Goal: Information Seeking & Learning: Learn about a topic

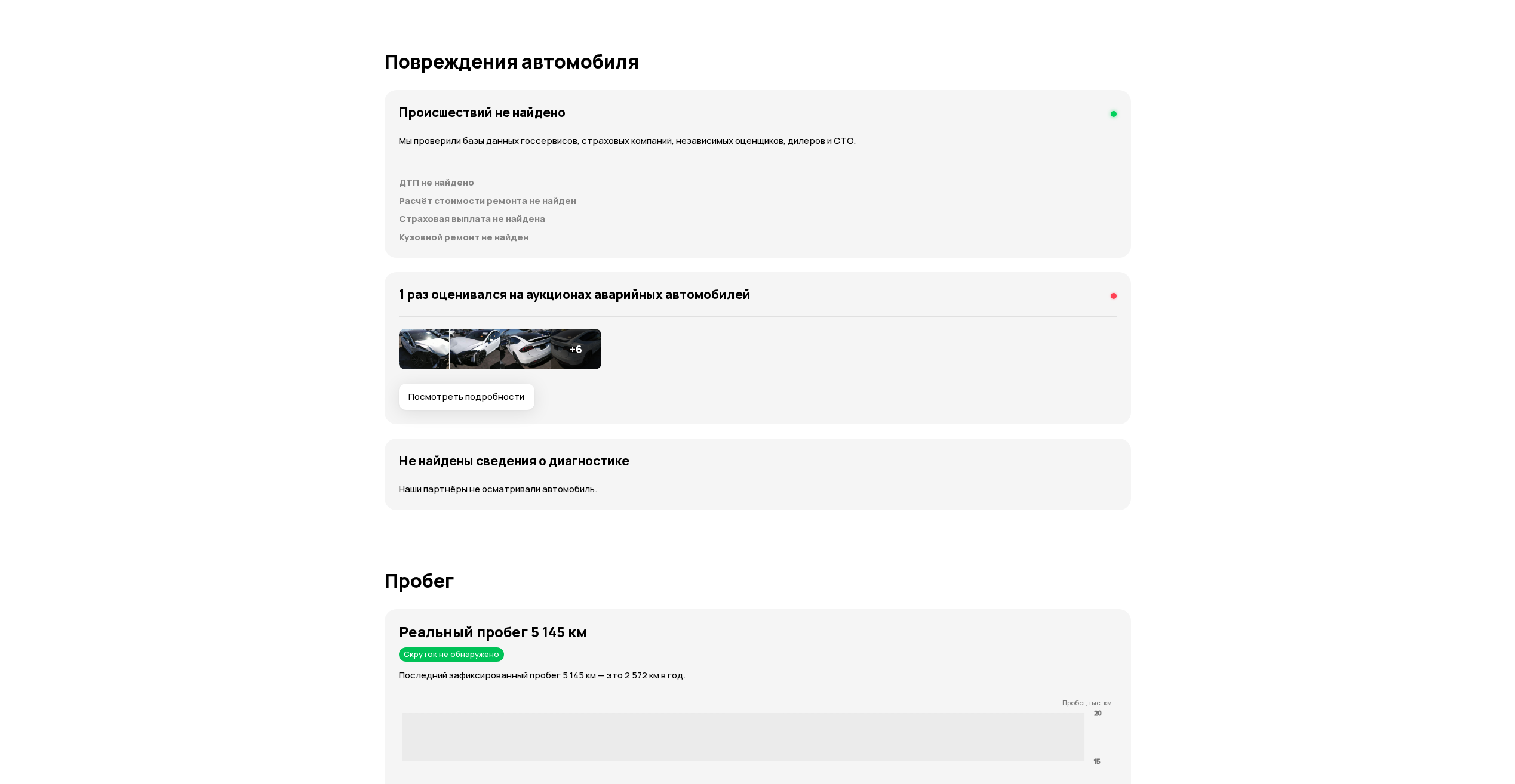
scroll to position [1193, 0]
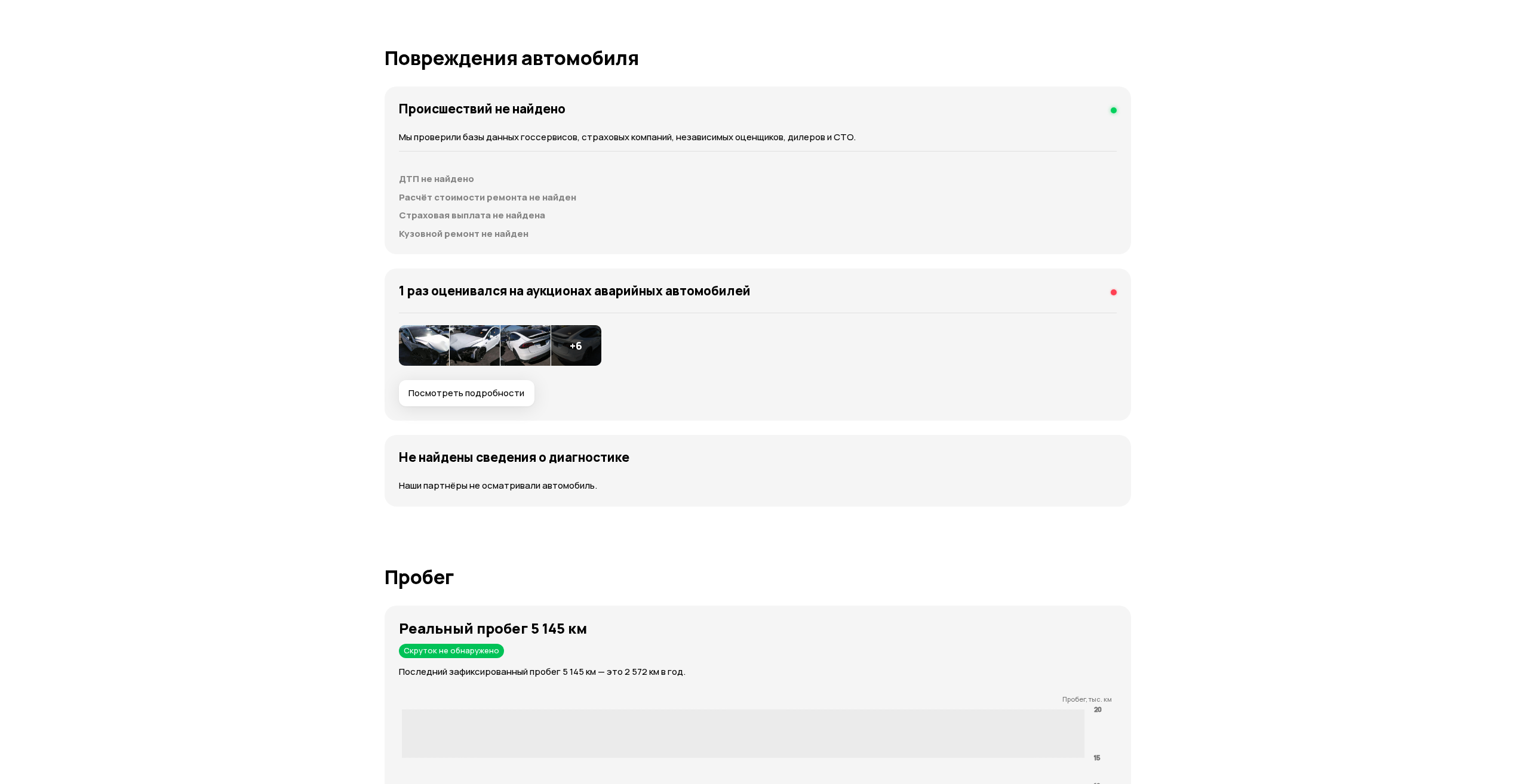
click at [428, 345] on img at bounding box center [424, 345] width 50 height 40
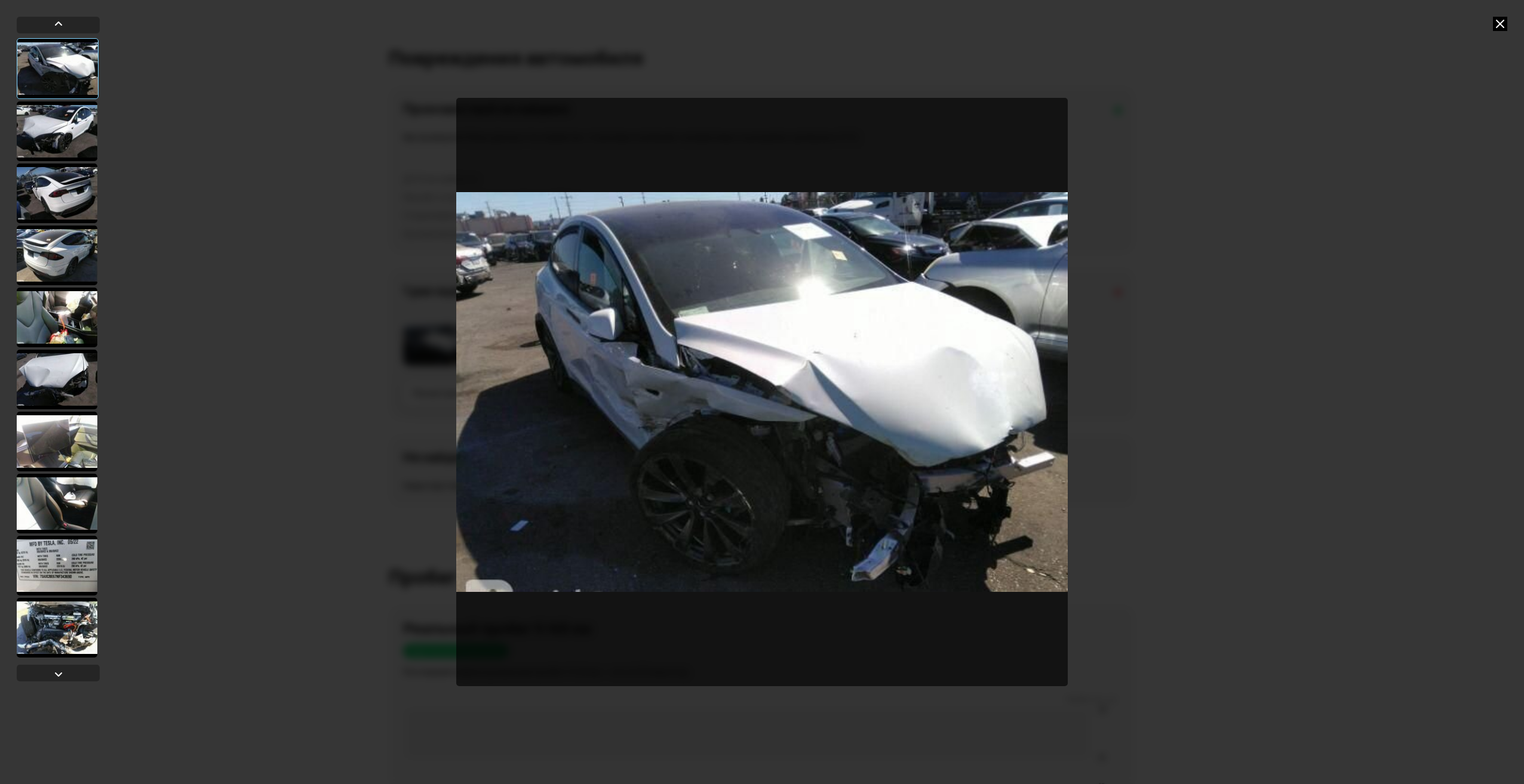
click at [63, 125] on div at bounding box center [57, 131] width 81 height 60
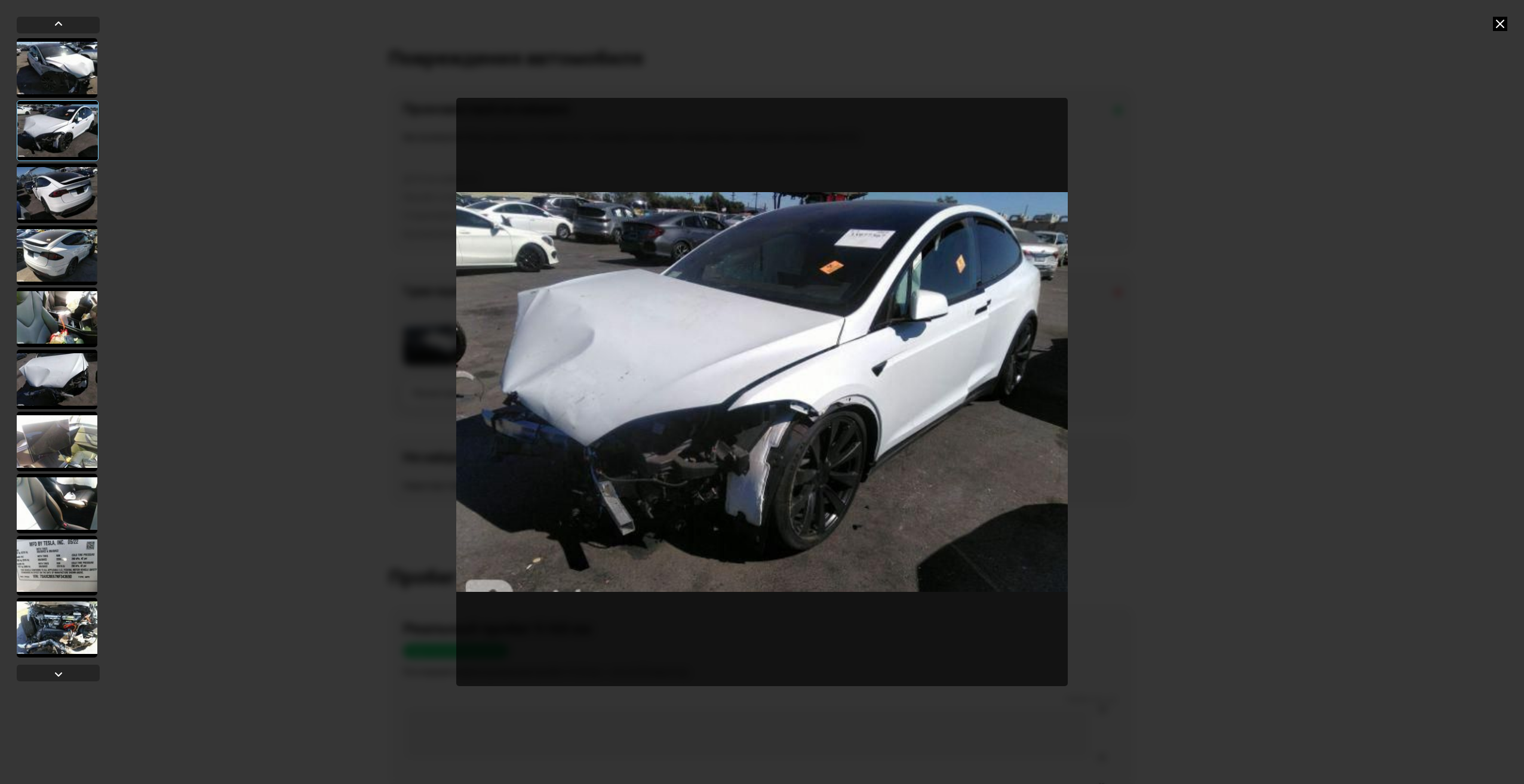
click at [62, 74] on div at bounding box center [57, 68] width 81 height 60
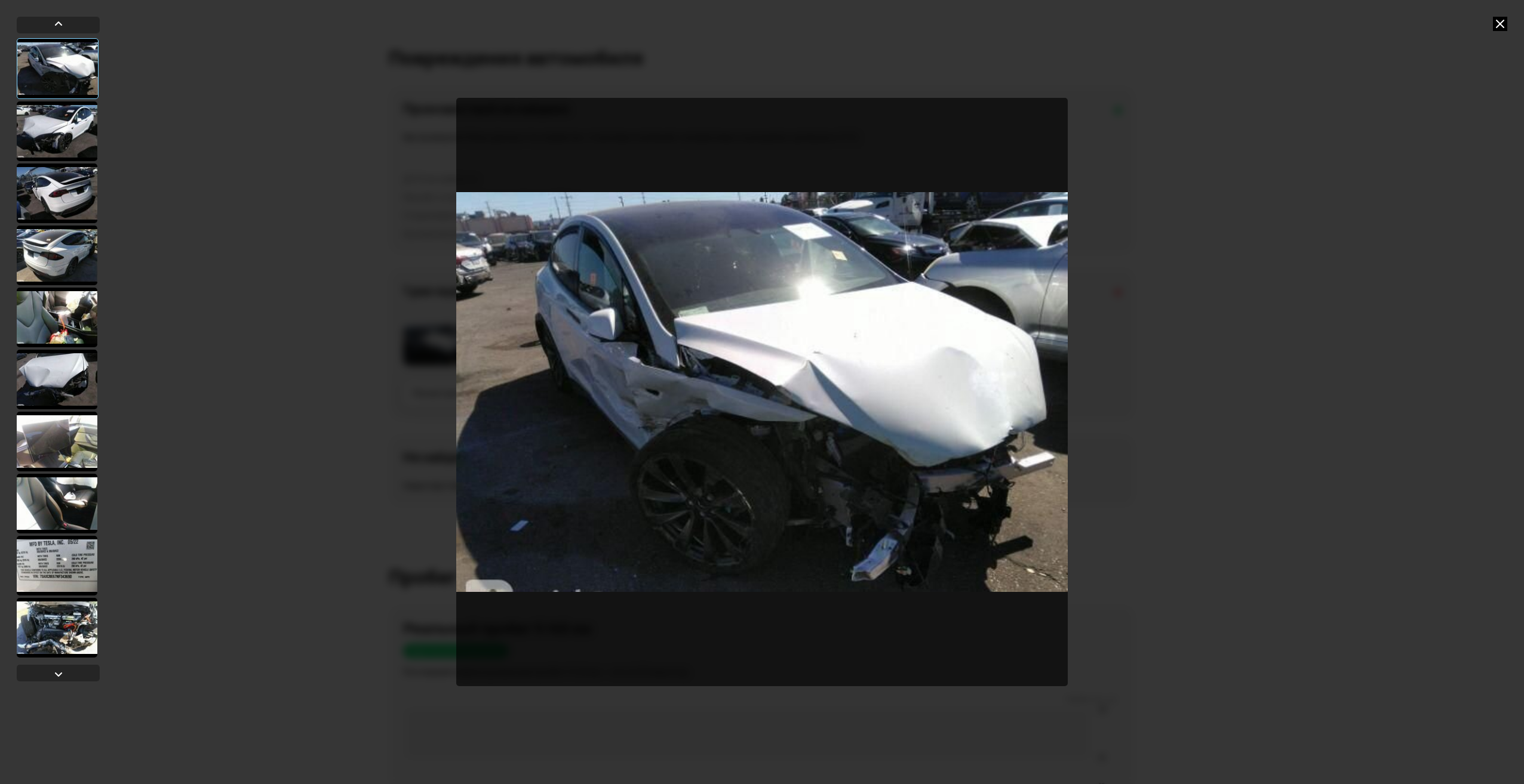
click at [46, 126] on div at bounding box center [57, 131] width 81 height 60
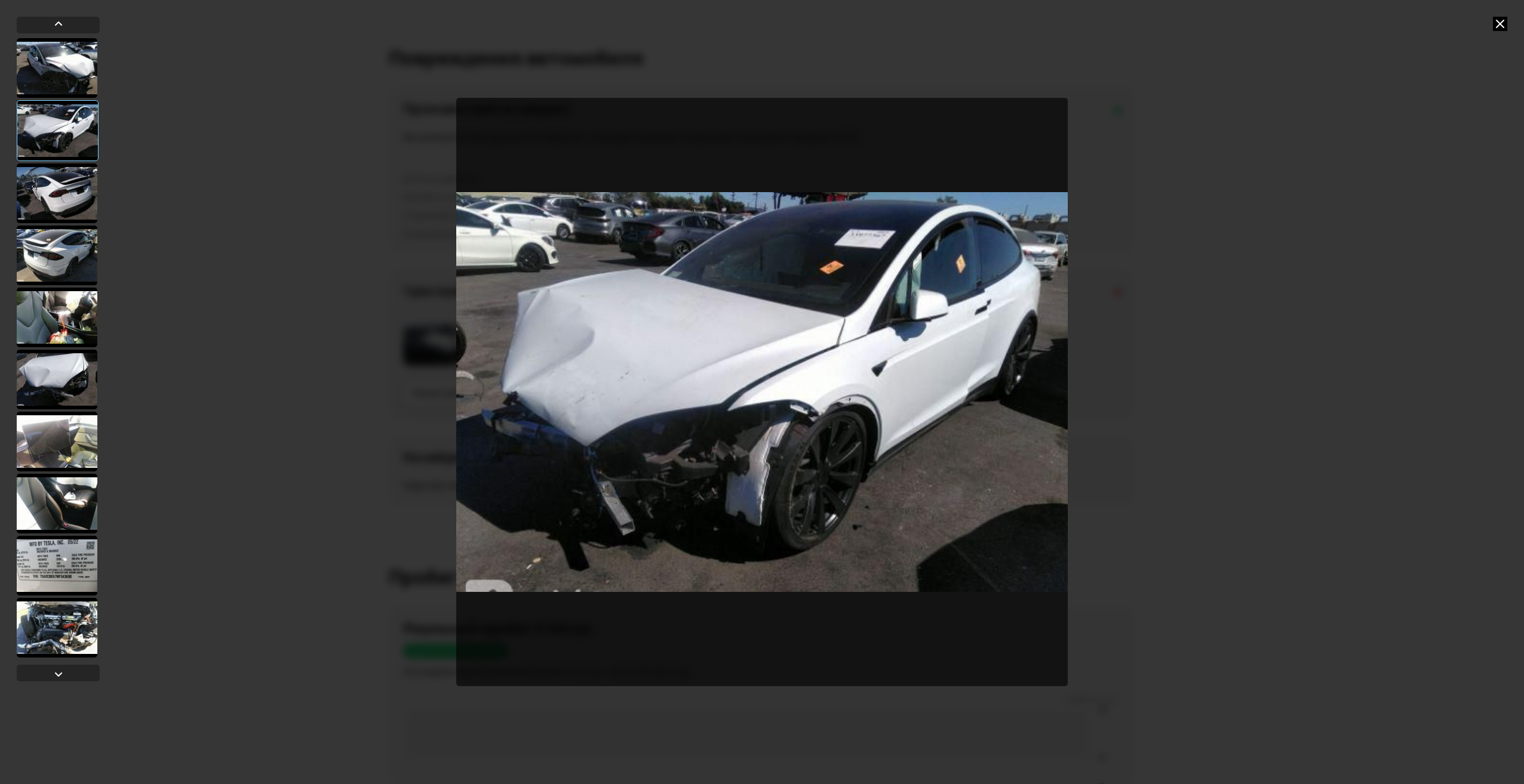
click at [49, 179] on div at bounding box center [57, 193] width 81 height 60
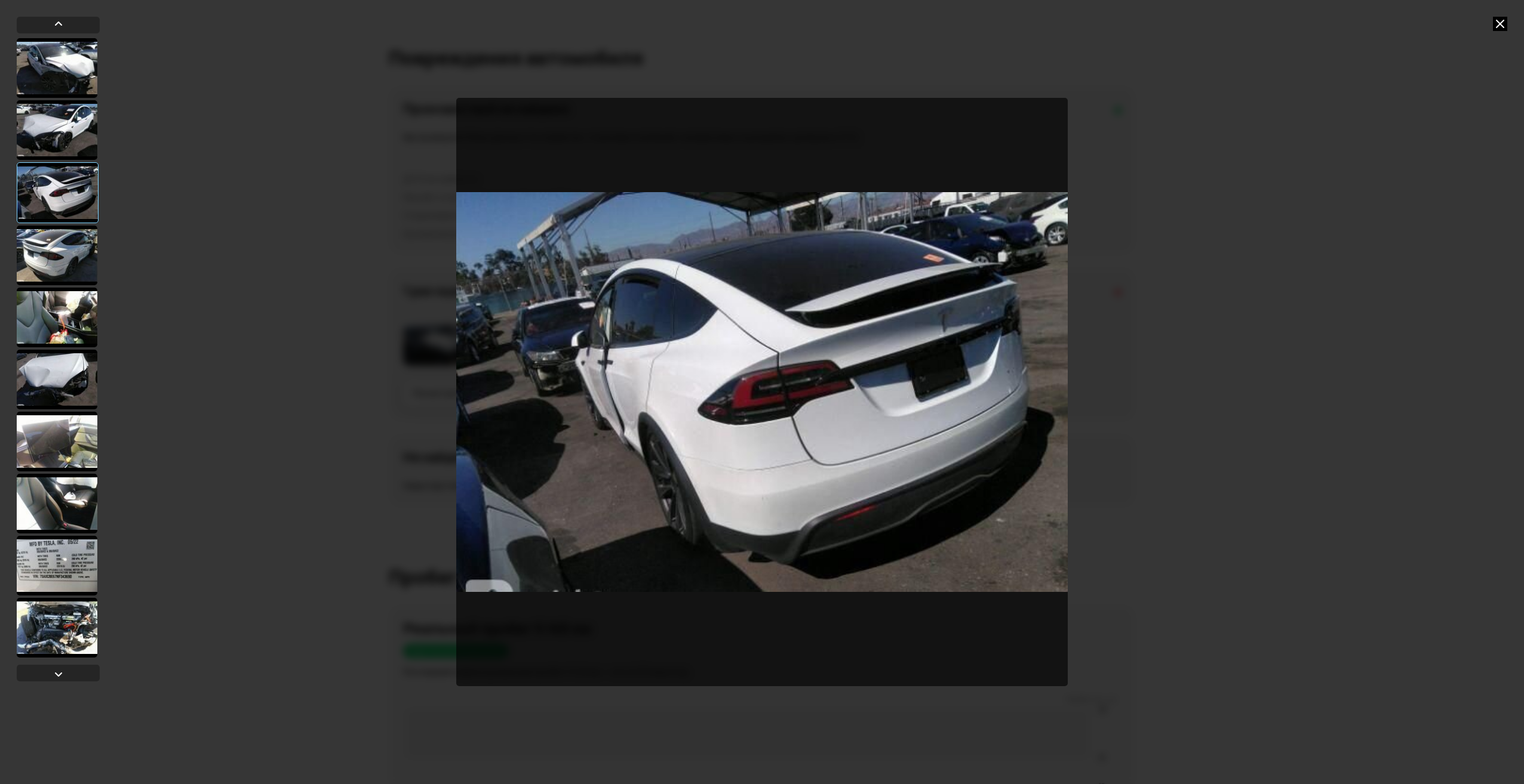
click at [58, 254] on div at bounding box center [57, 255] width 81 height 60
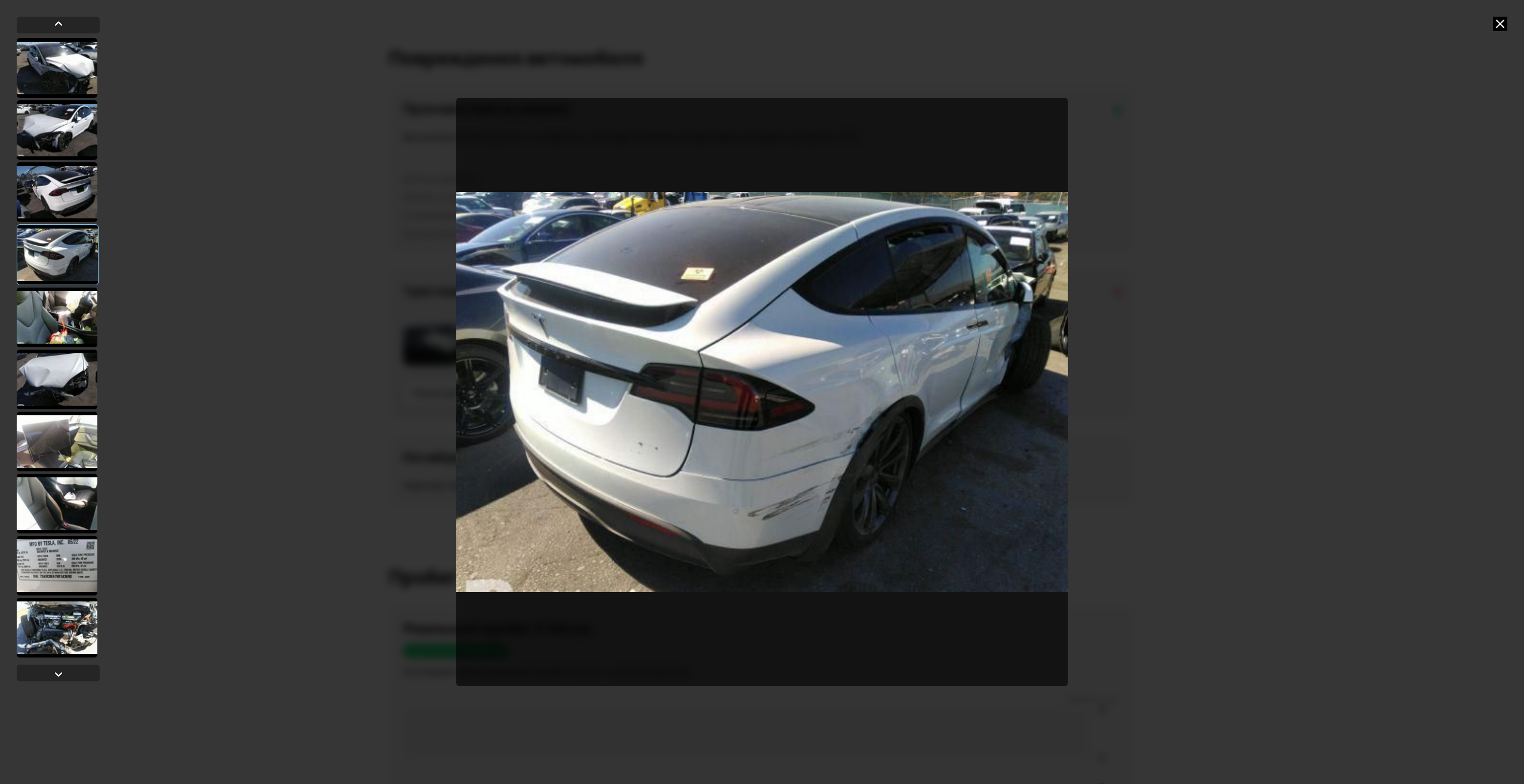
click at [35, 318] on div at bounding box center [57, 318] width 81 height 60
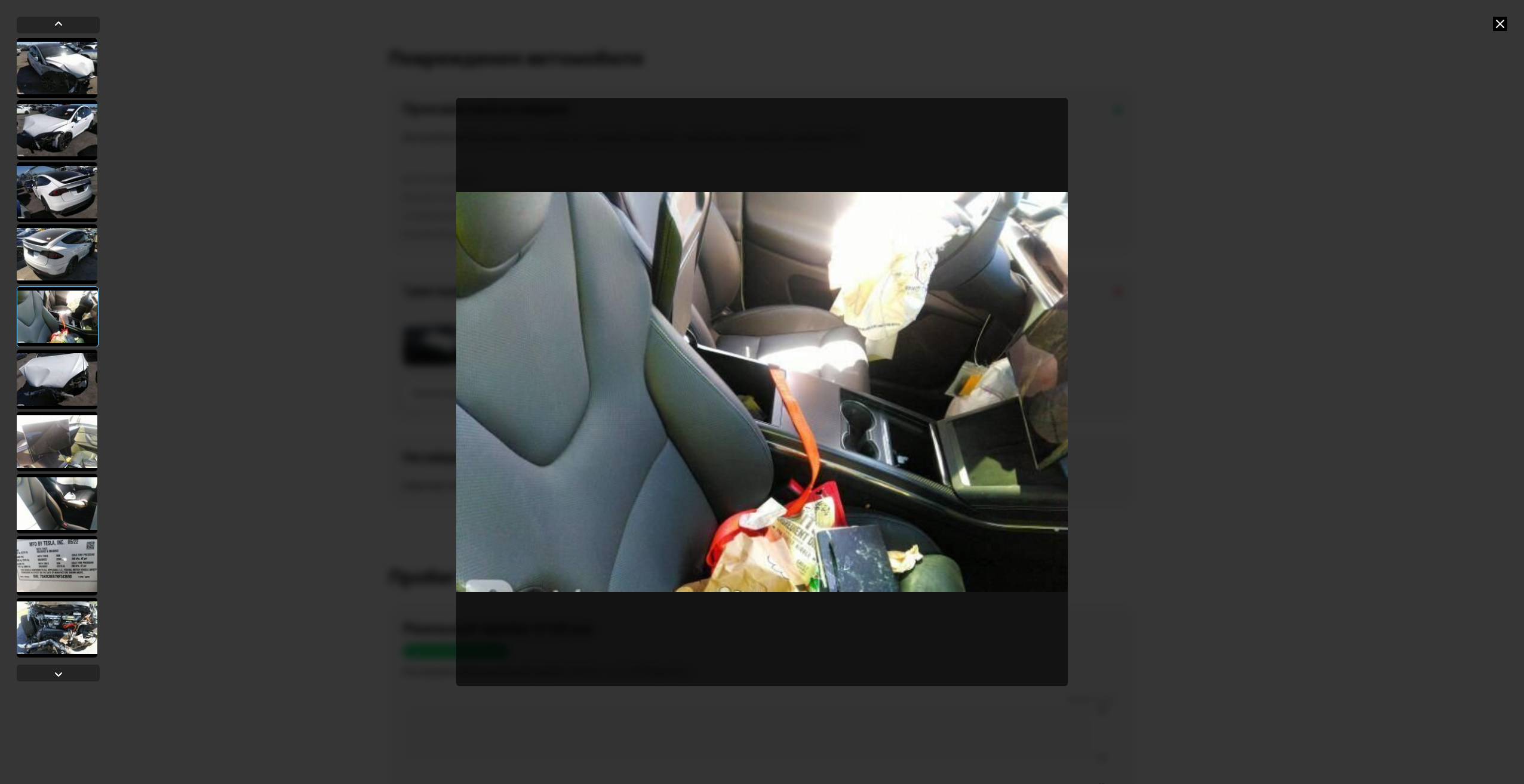
click at [43, 382] on div at bounding box center [57, 379] width 81 height 60
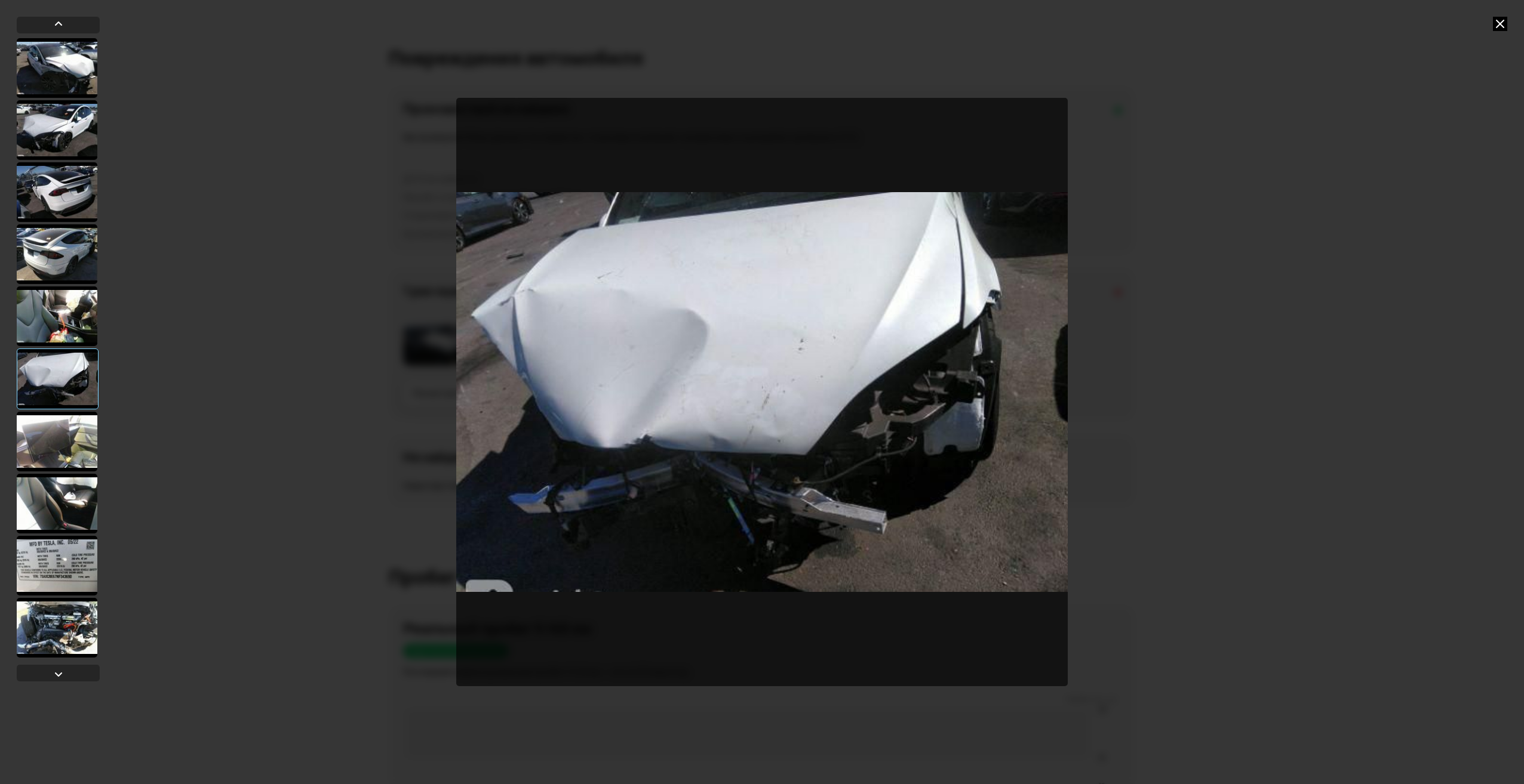
click at [57, 443] on div at bounding box center [57, 441] width 81 height 60
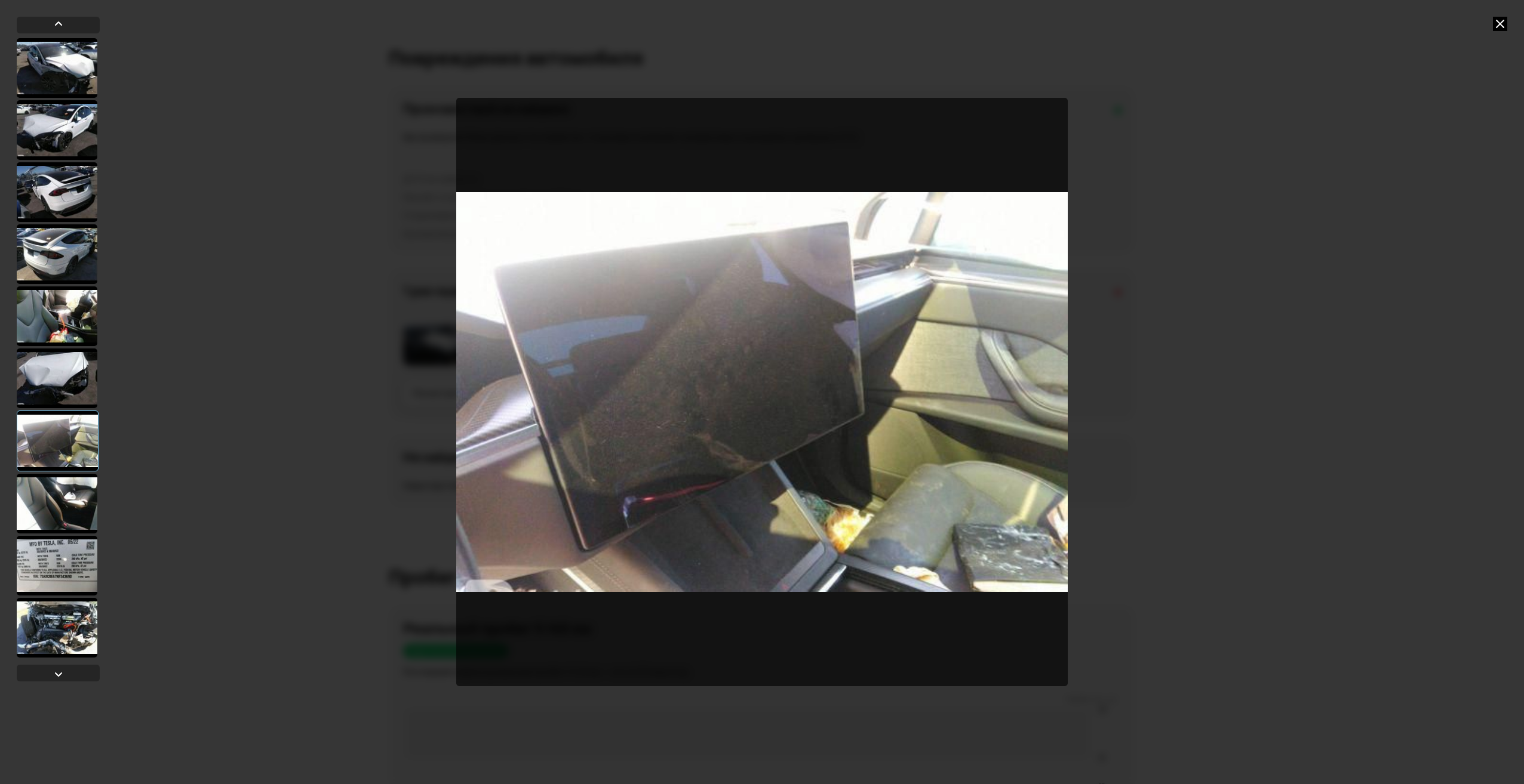
click at [58, 500] on div at bounding box center [57, 503] width 81 height 60
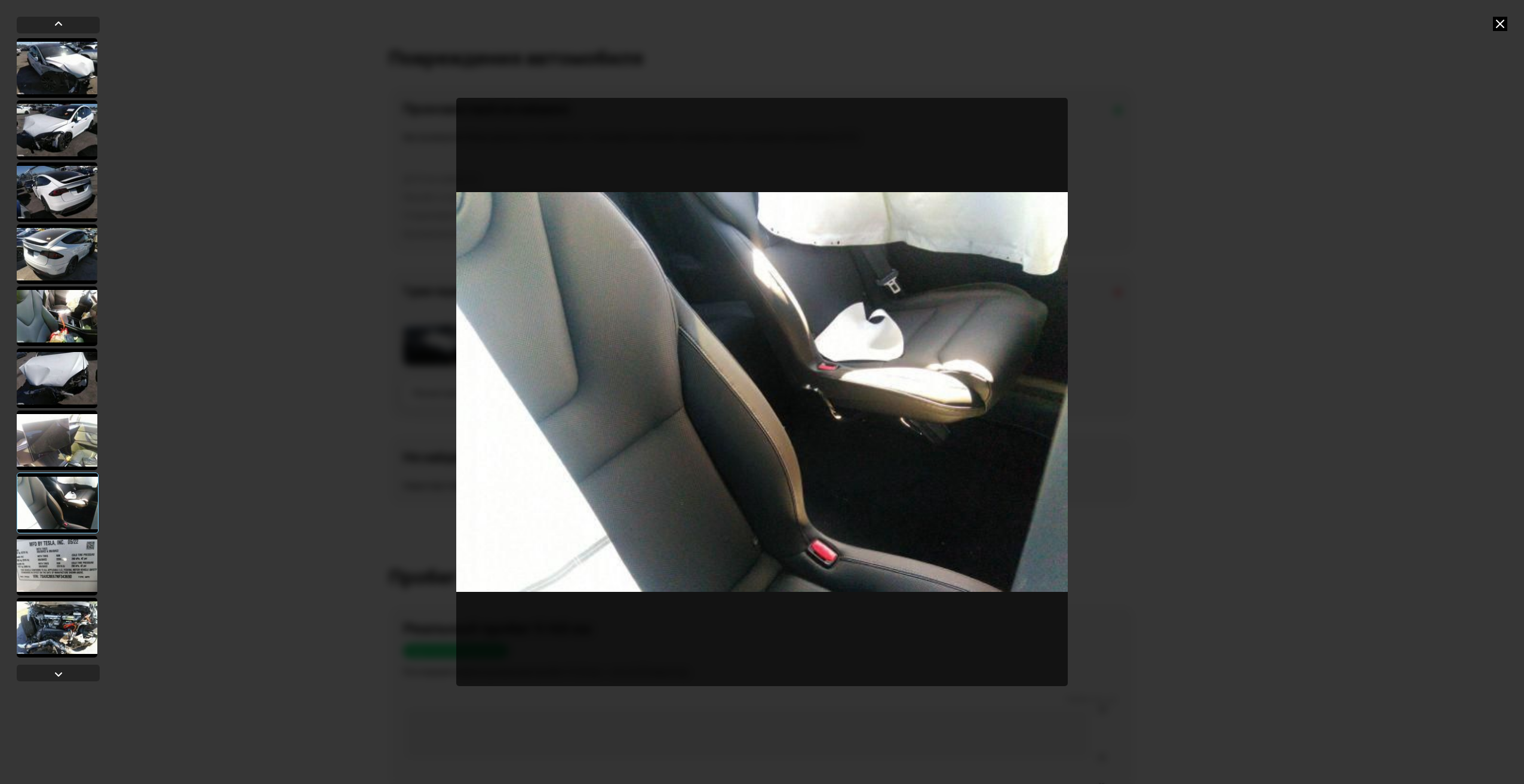
click at [62, 505] on div at bounding box center [57, 503] width 82 height 61
click at [57, 563] on div at bounding box center [57, 565] width 81 height 60
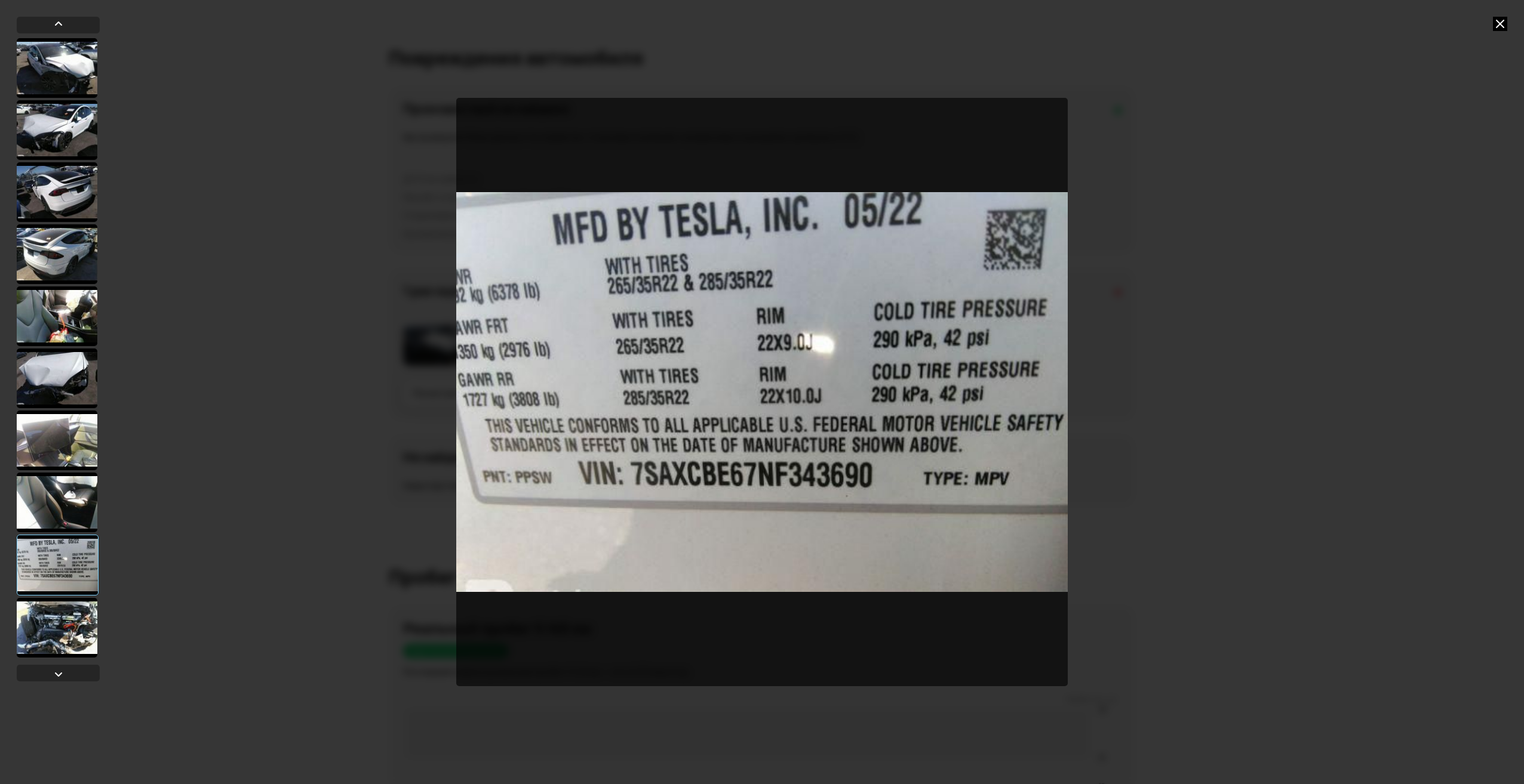
click at [57, 627] on div at bounding box center [57, 628] width 81 height 60
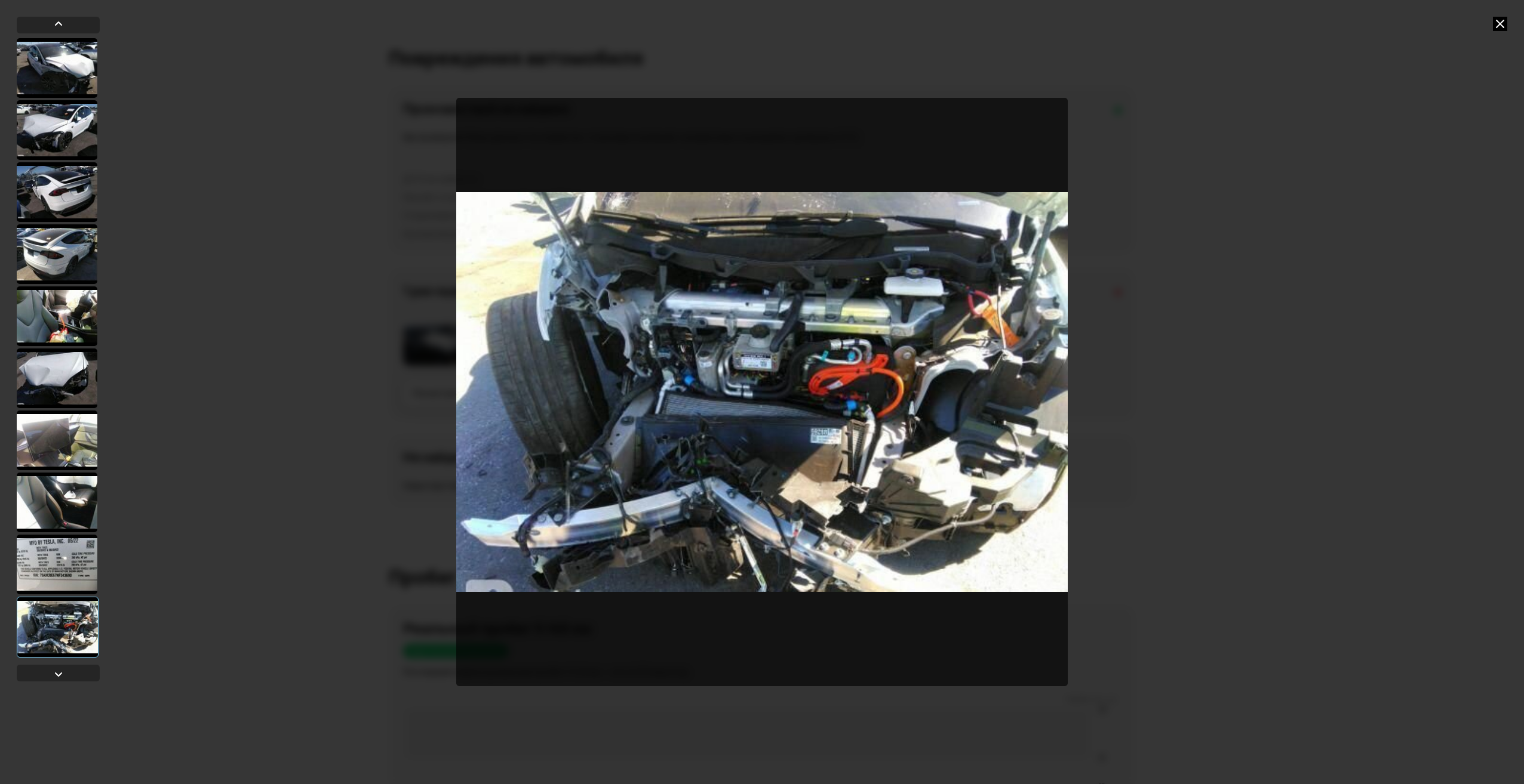
click at [51, 500] on div at bounding box center [57, 502] width 81 height 60
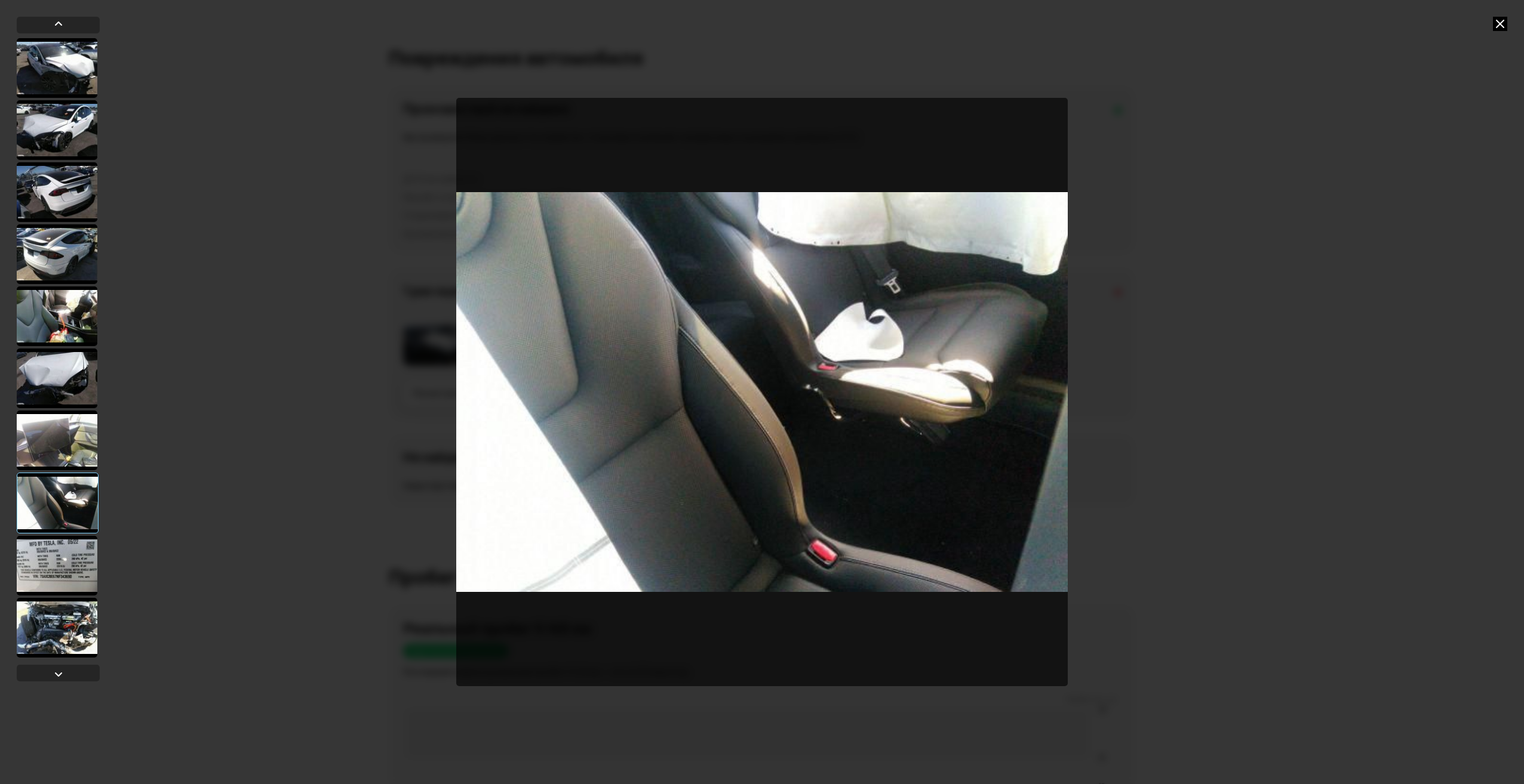
click at [70, 69] on div at bounding box center [57, 68] width 81 height 60
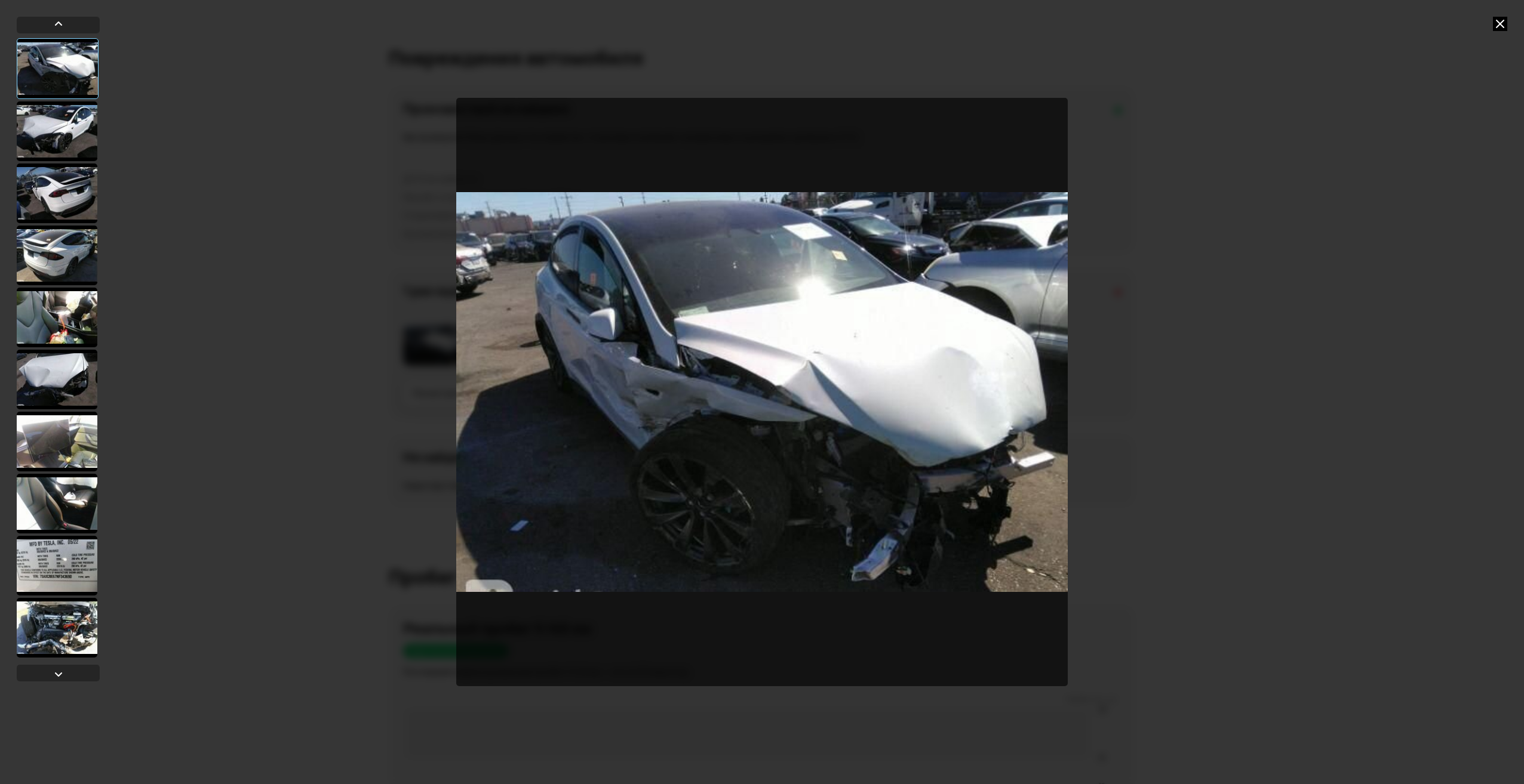
click at [44, 138] on div at bounding box center [57, 131] width 81 height 60
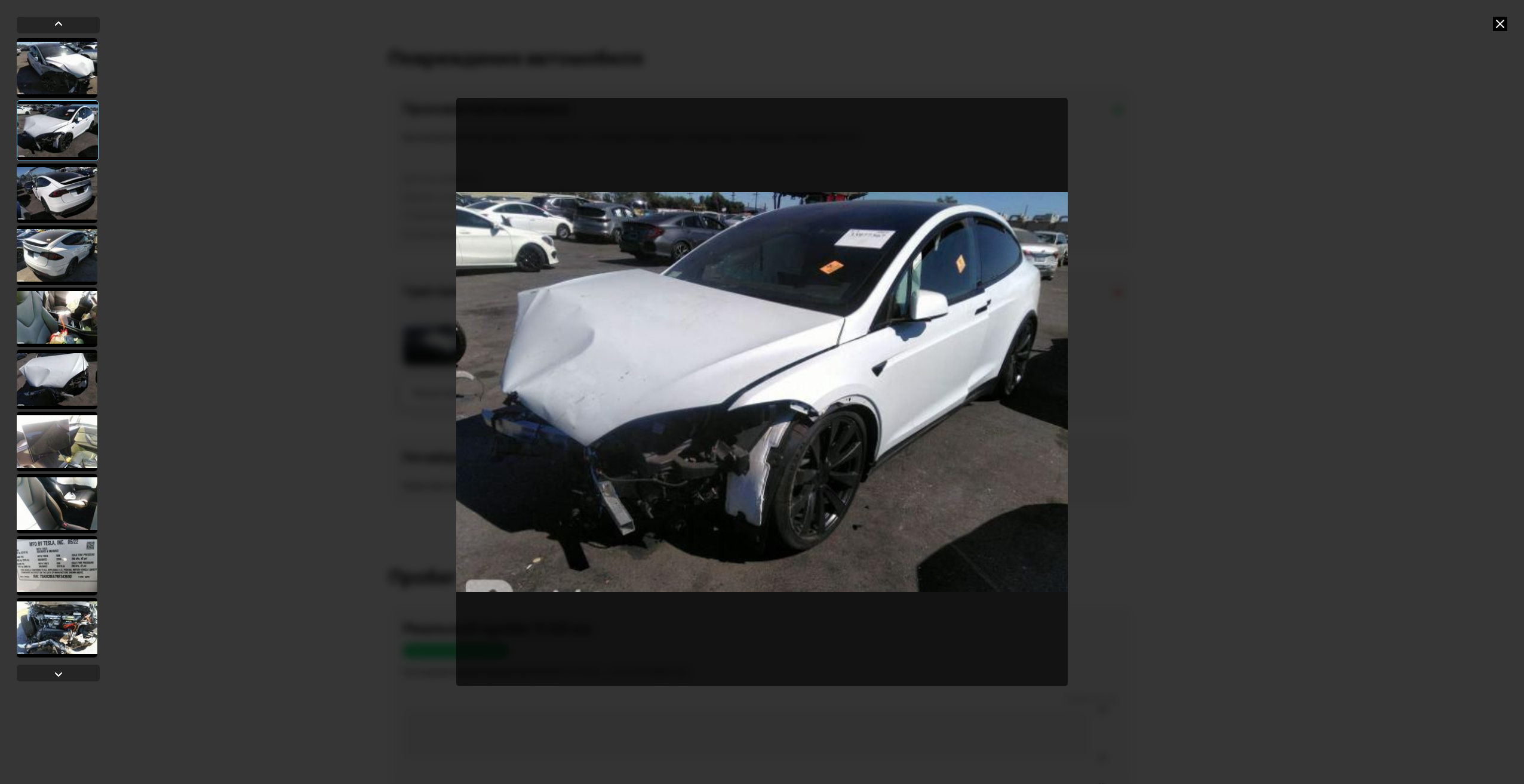
click at [54, 198] on div at bounding box center [57, 193] width 81 height 60
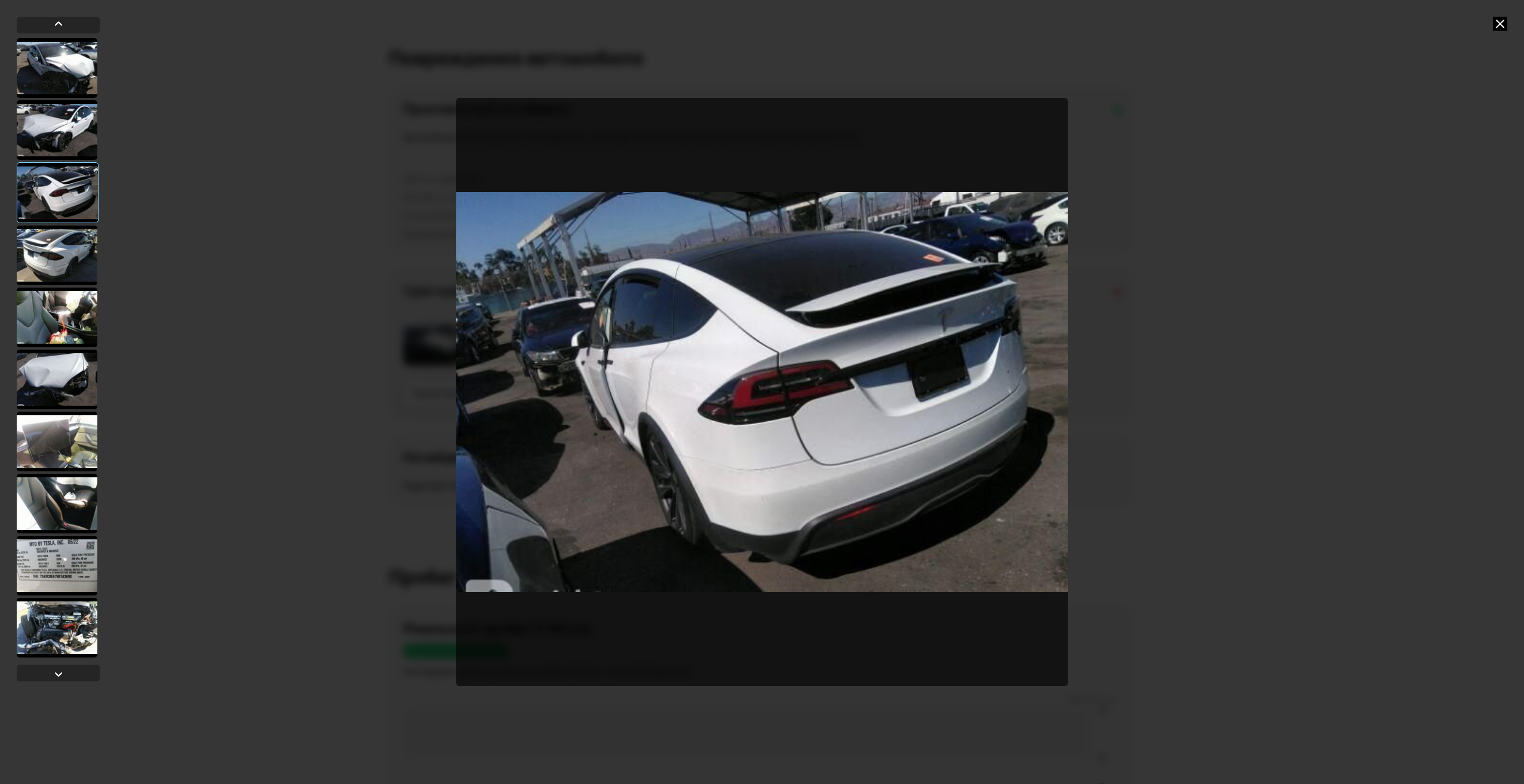
click at [52, 250] on div at bounding box center [57, 255] width 81 height 60
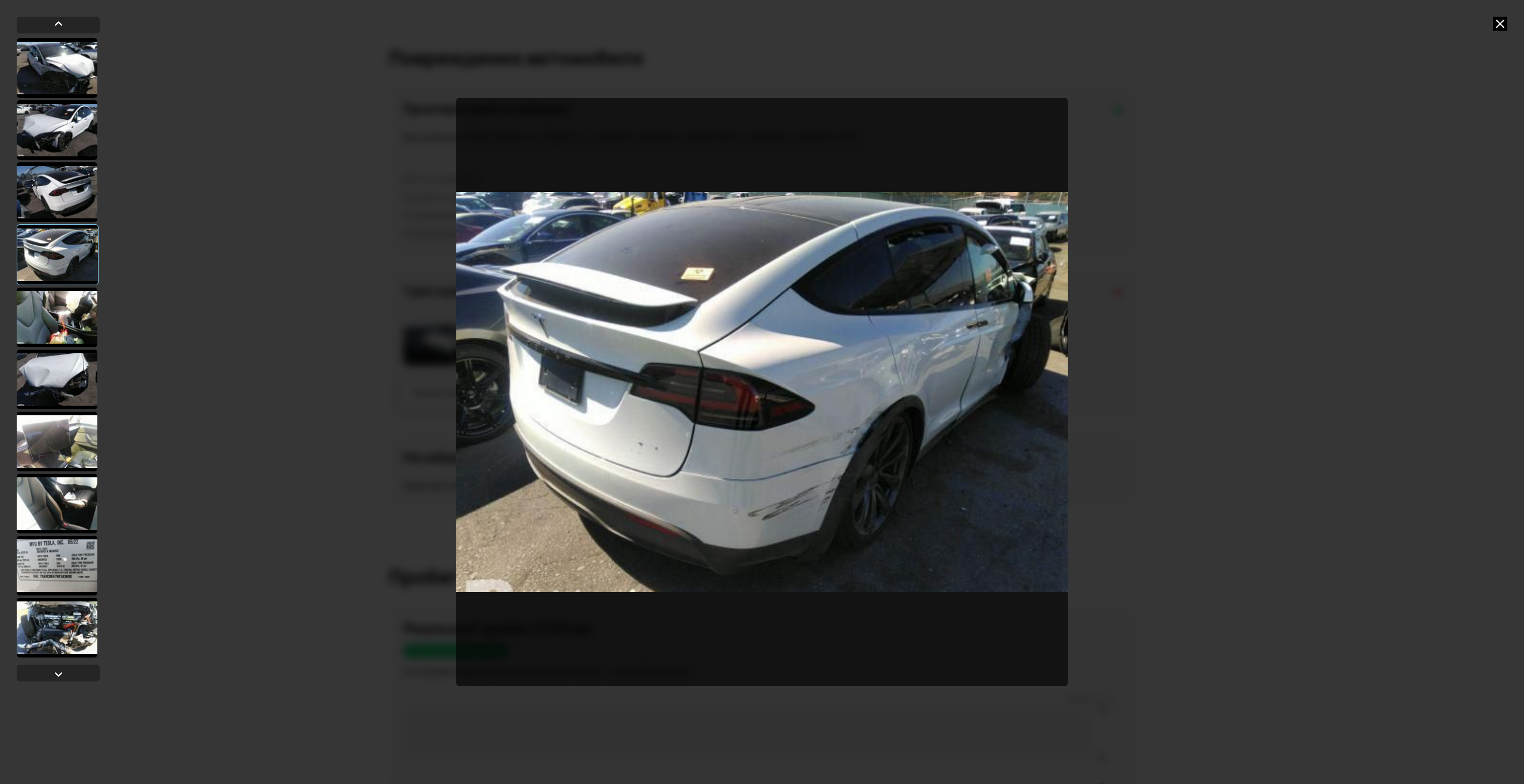
click at [59, 309] on div at bounding box center [57, 318] width 81 height 60
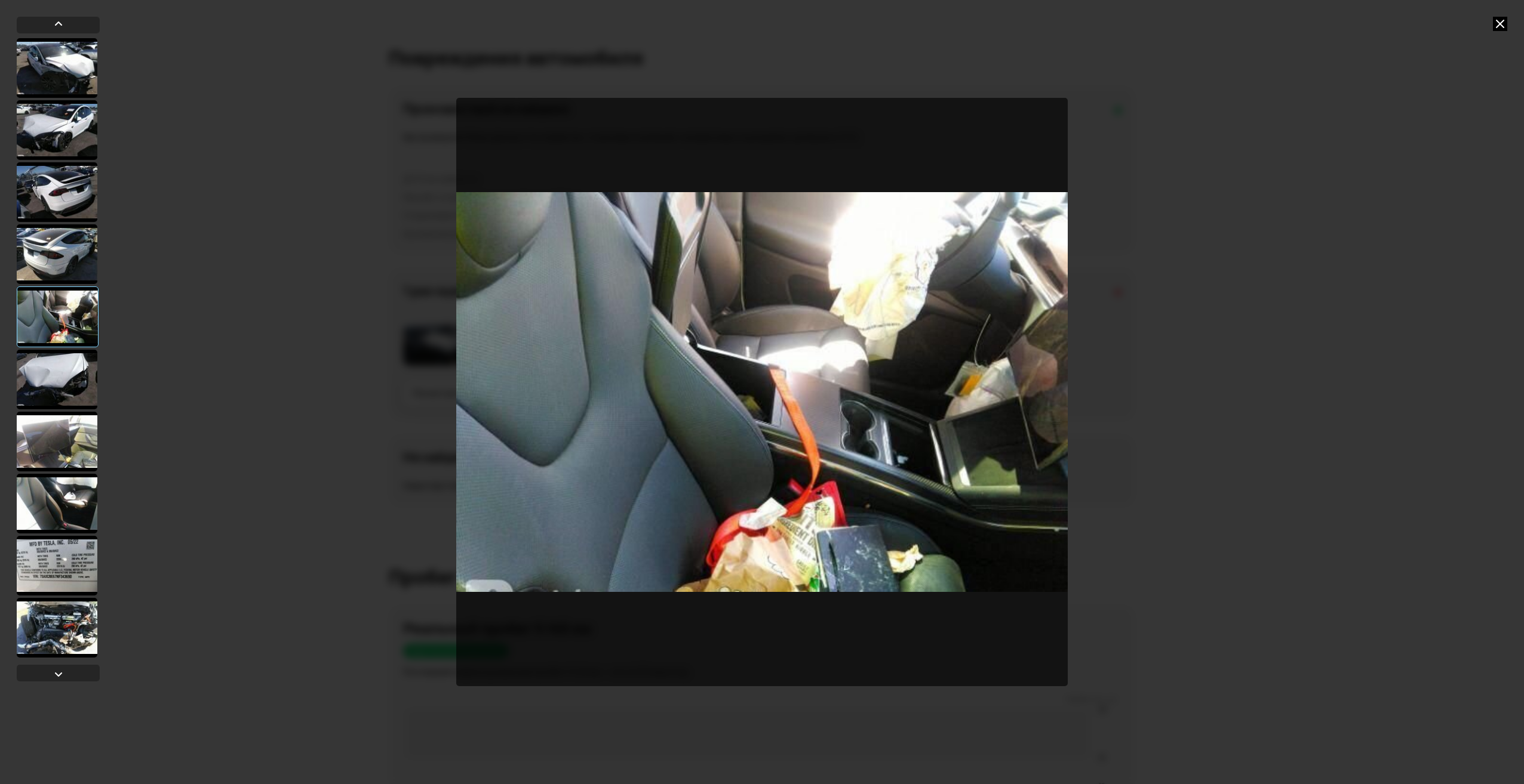
click at [56, 371] on div at bounding box center [57, 379] width 81 height 60
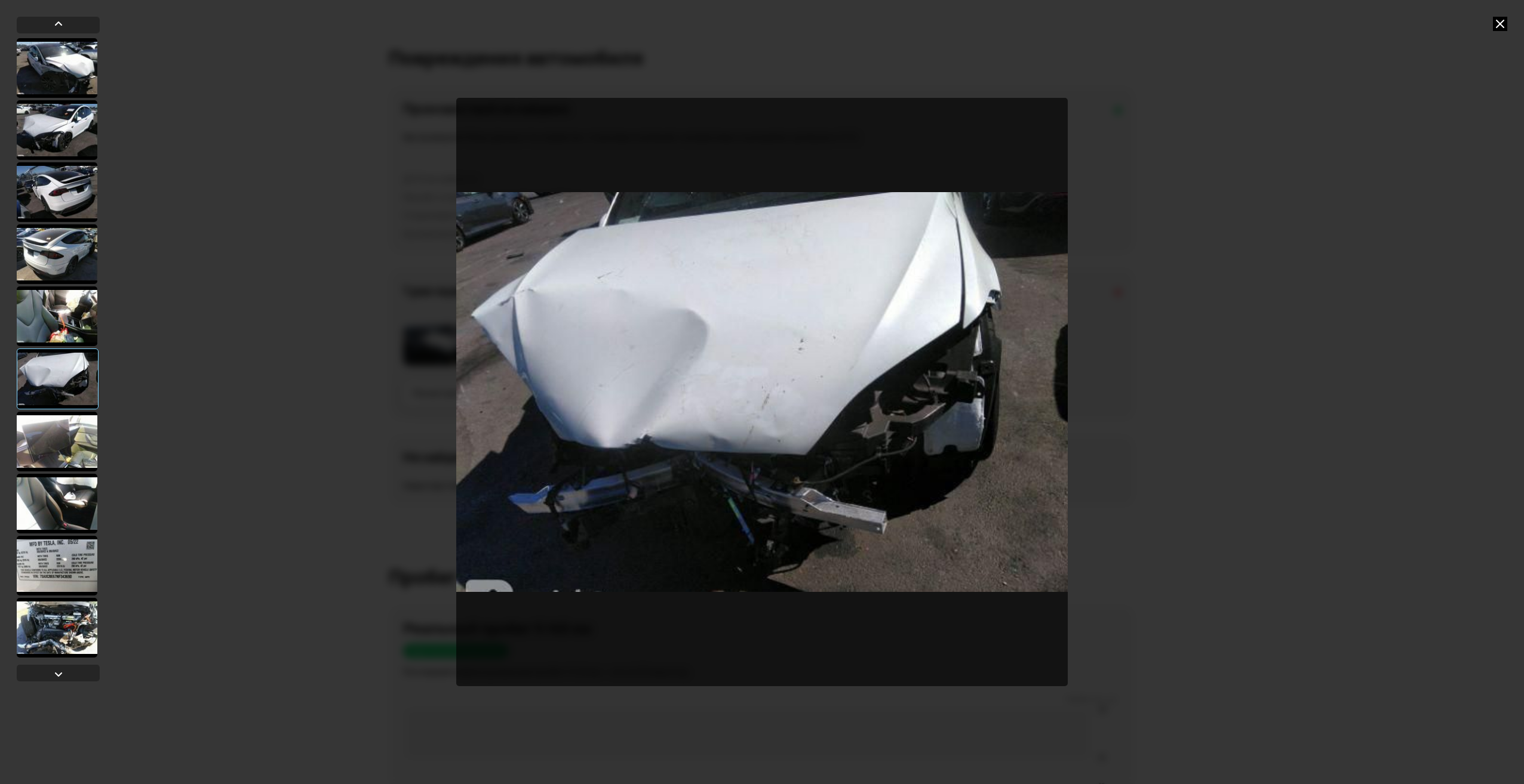
click at [1502, 23] on icon at bounding box center [1500, 24] width 14 height 14
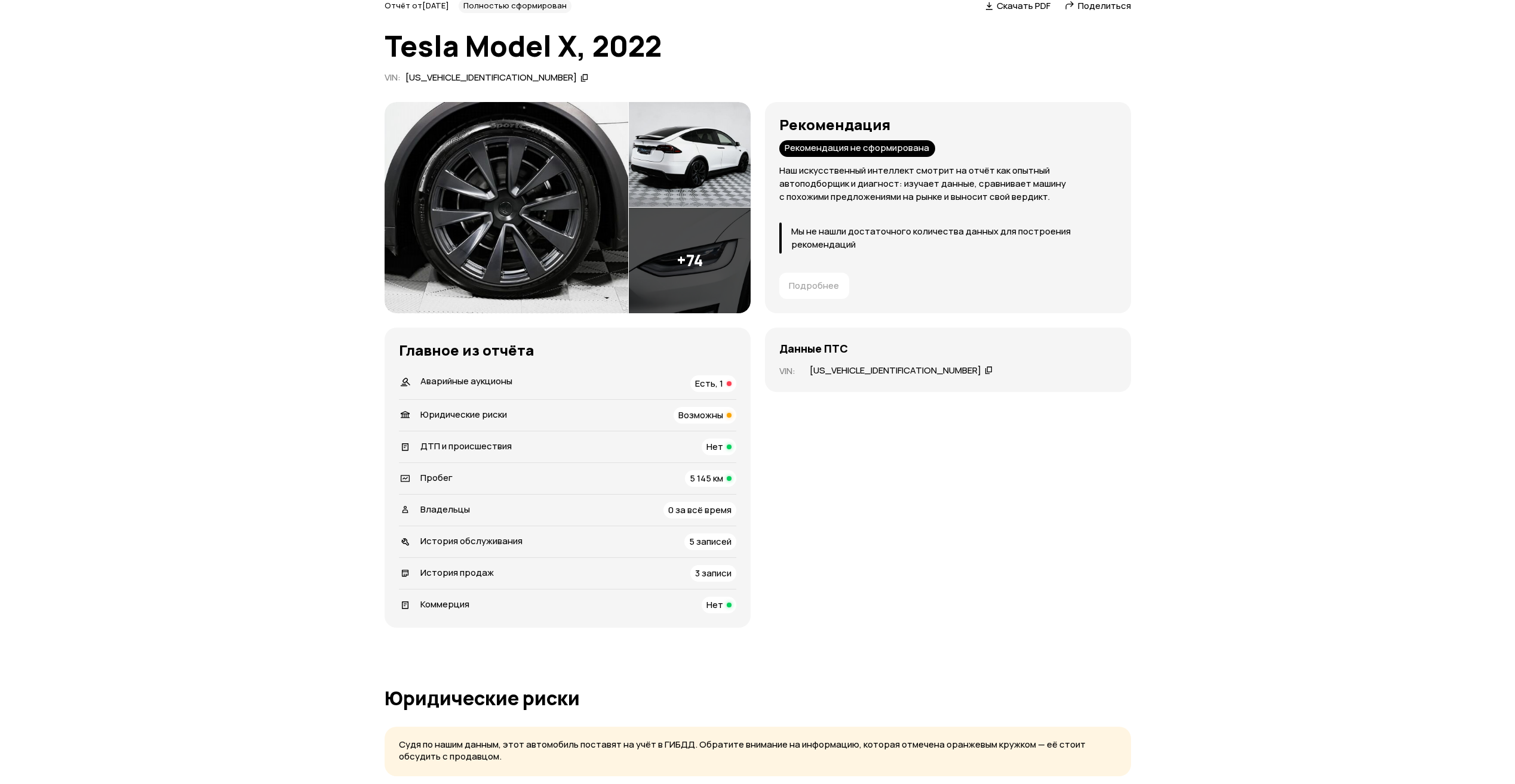
scroll to position [0, 0]
